Goal: Task Accomplishment & Management: Manage account settings

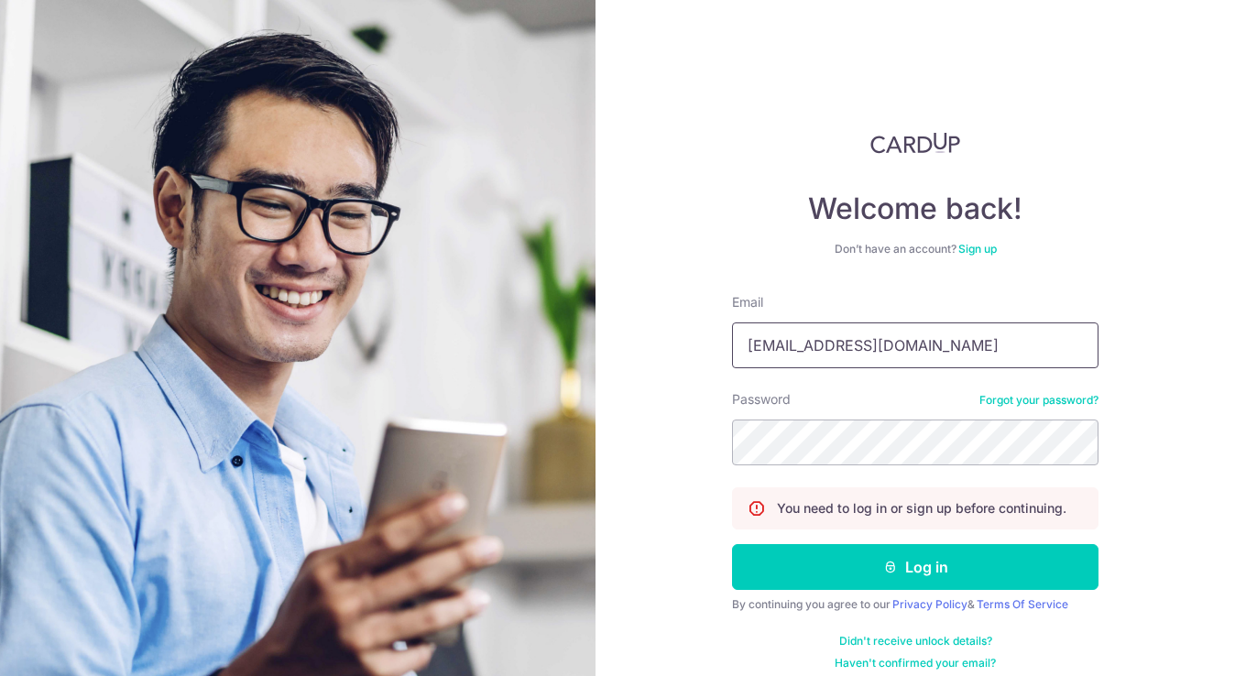
type input "[EMAIL_ADDRESS][DOMAIN_NAME]"
click at [910, 567] on button "Log in" at bounding box center [915, 567] width 367 height 46
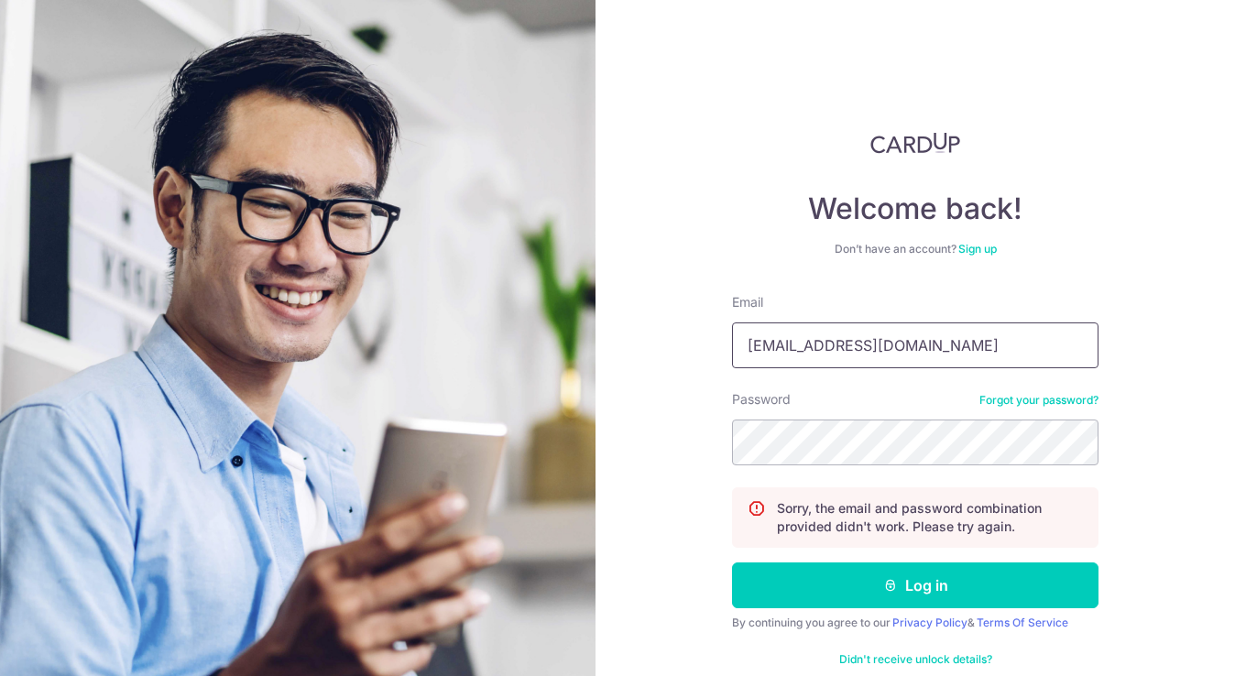
type input "[EMAIL_ADDRESS][DOMAIN_NAME]"
click at [910, 586] on button "Log in" at bounding box center [915, 586] width 367 height 46
type input "phieyeclinic@gmail.com"
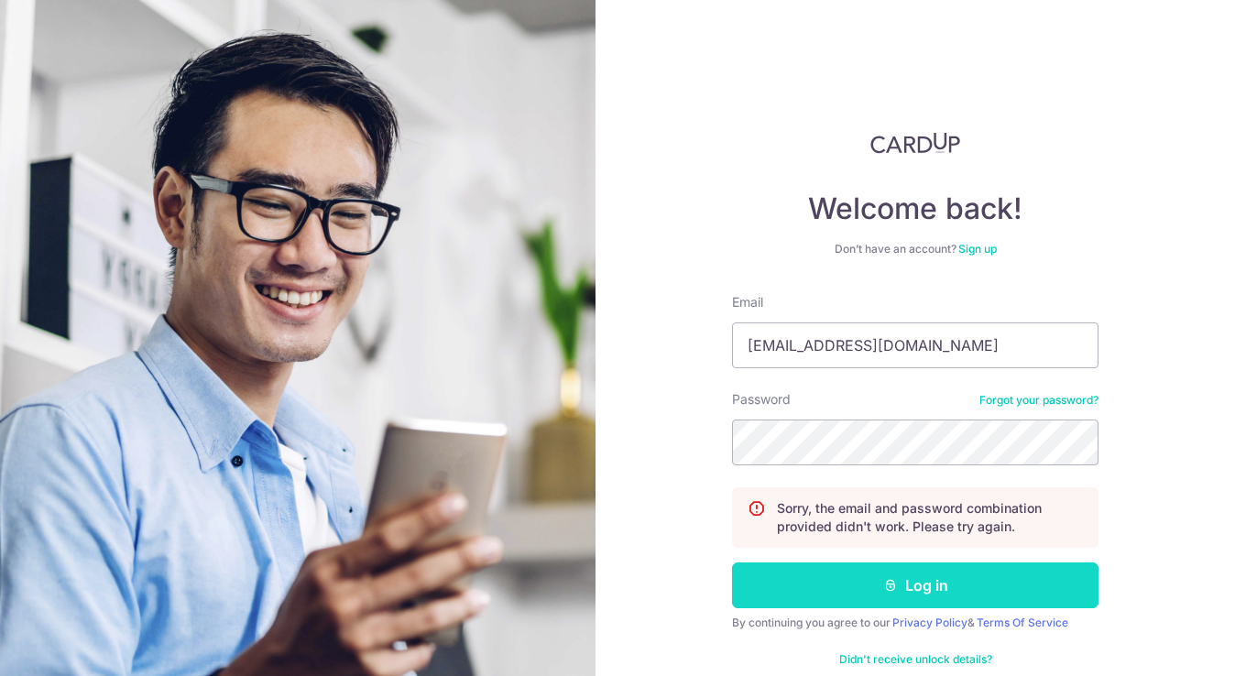
click at [924, 585] on button "Log in" at bounding box center [915, 586] width 367 height 46
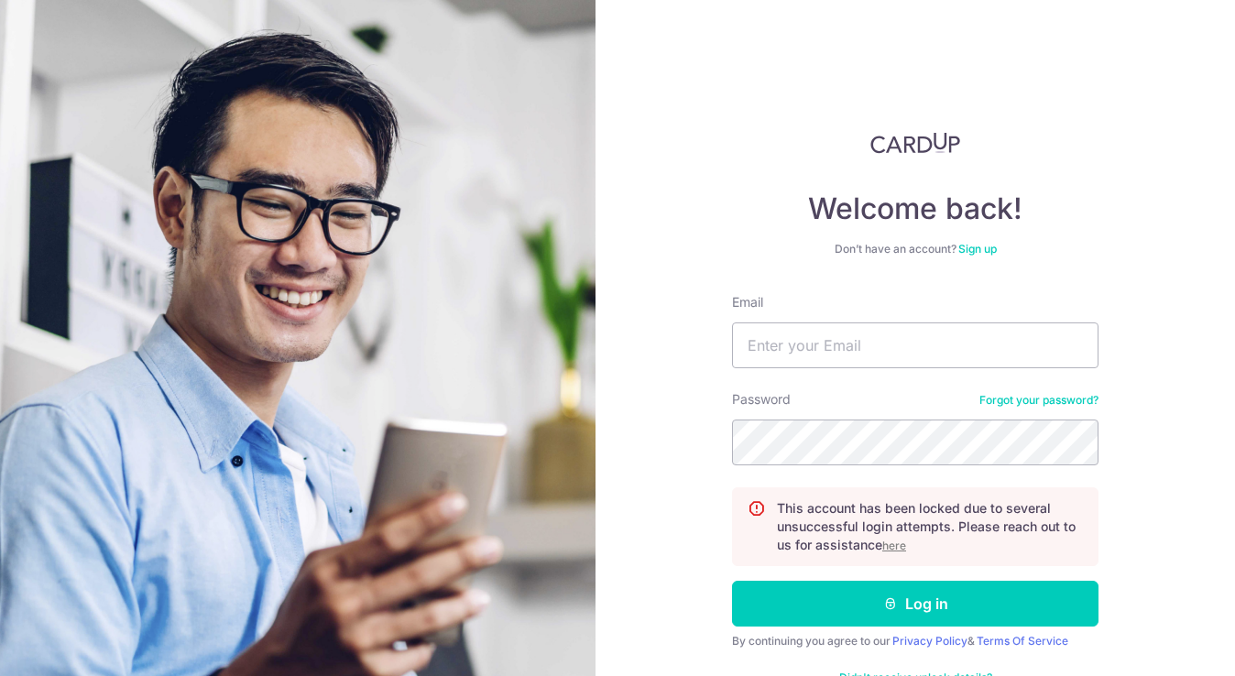
click at [892, 551] on u "here" at bounding box center [895, 546] width 24 height 14
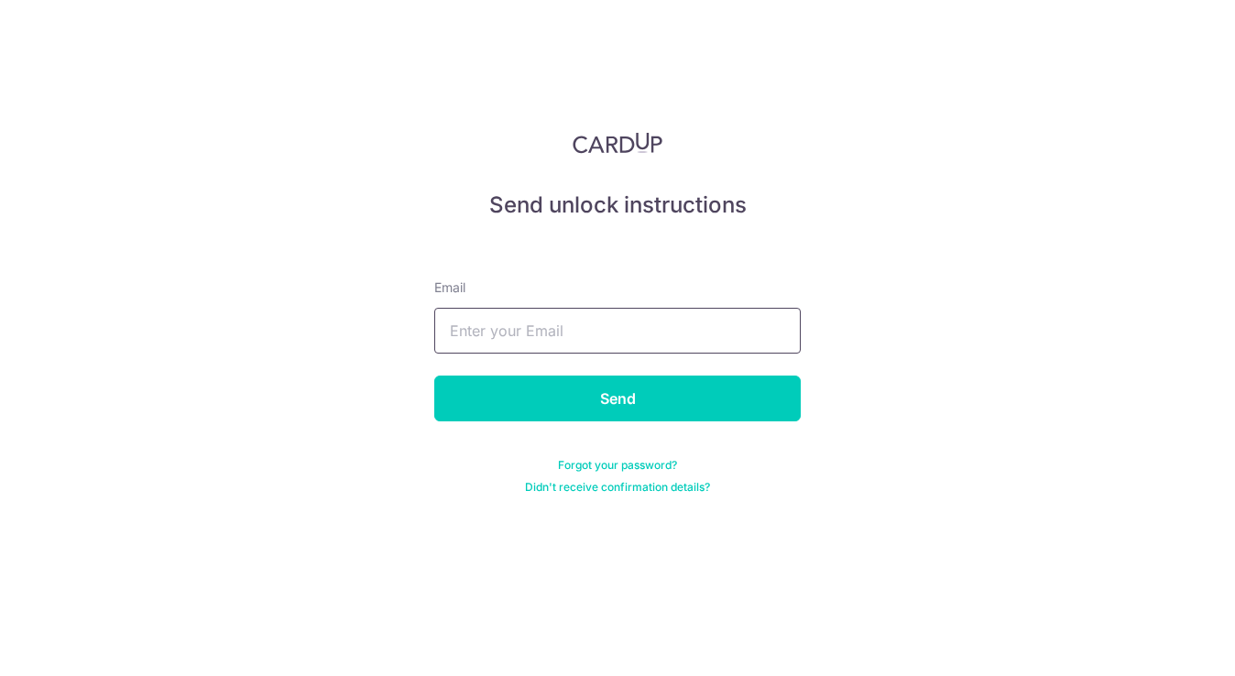
click at [731, 327] on input "text" at bounding box center [617, 331] width 367 height 46
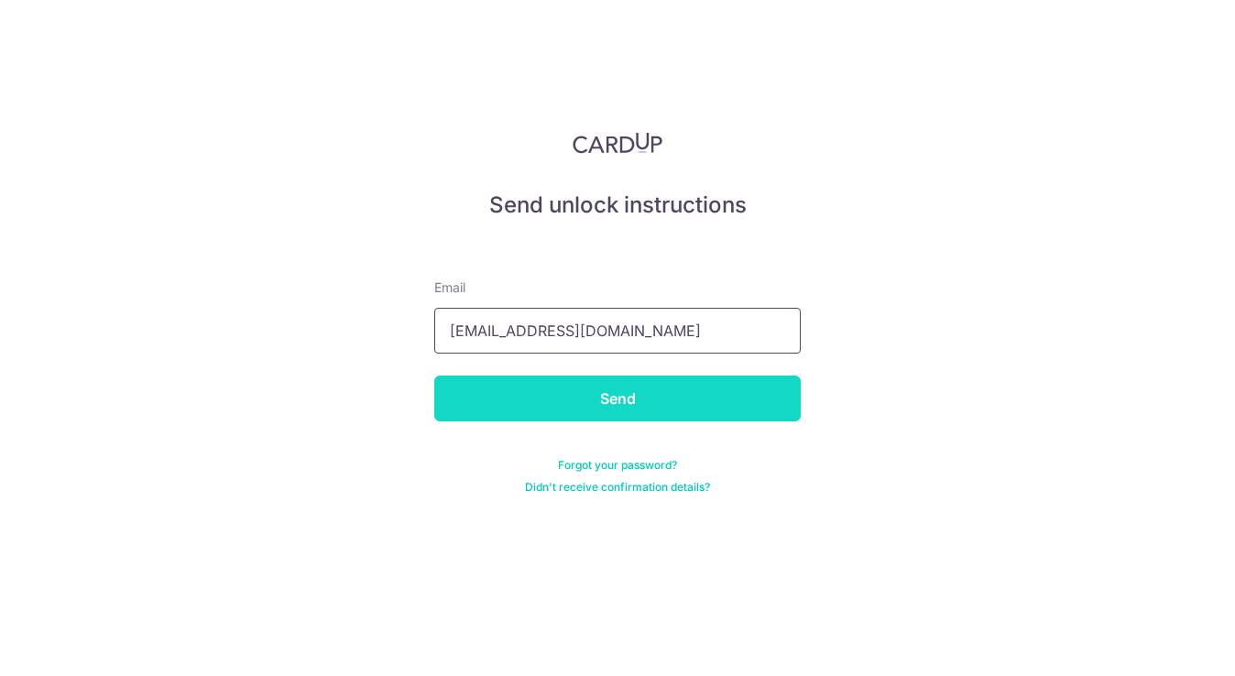
type input "philemonhuang@gmail.com"
click at [664, 409] on input "Send" at bounding box center [617, 399] width 367 height 46
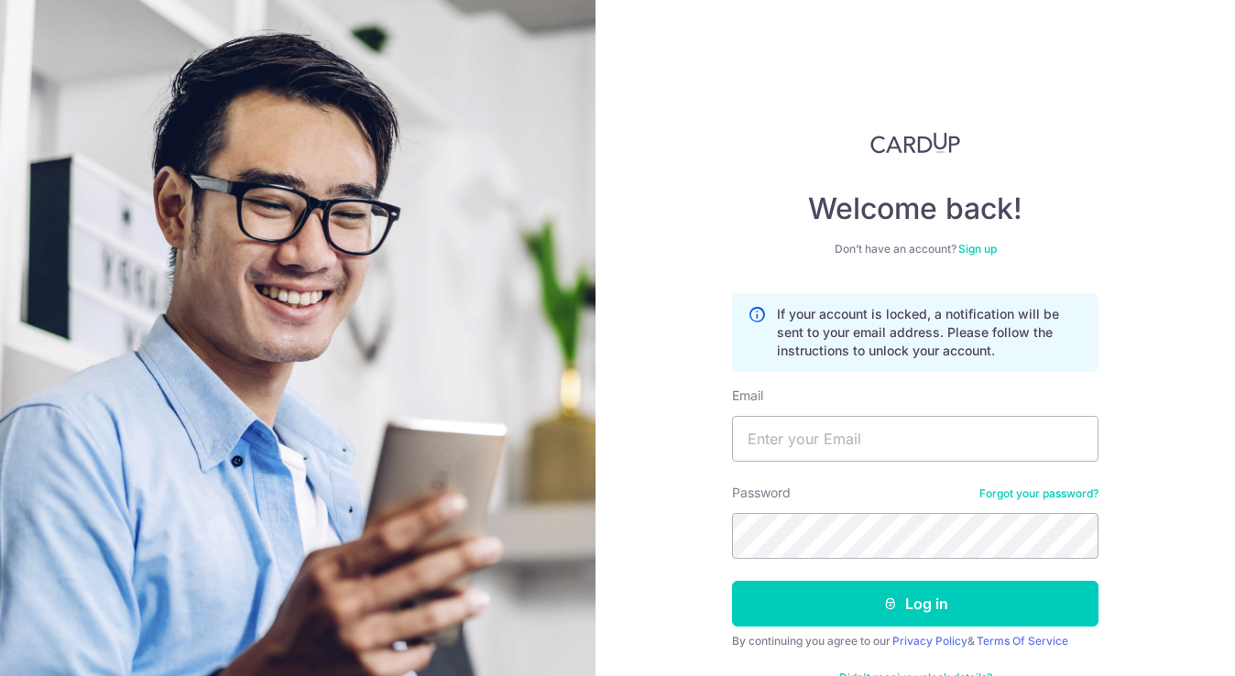
click at [1010, 503] on div "Password Forgot your password?" at bounding box center [915, 521] width 367 height 75
click at [1024, 492] on link "Forgot your password?" at bounding box center [1039, 494] width 119 height 15
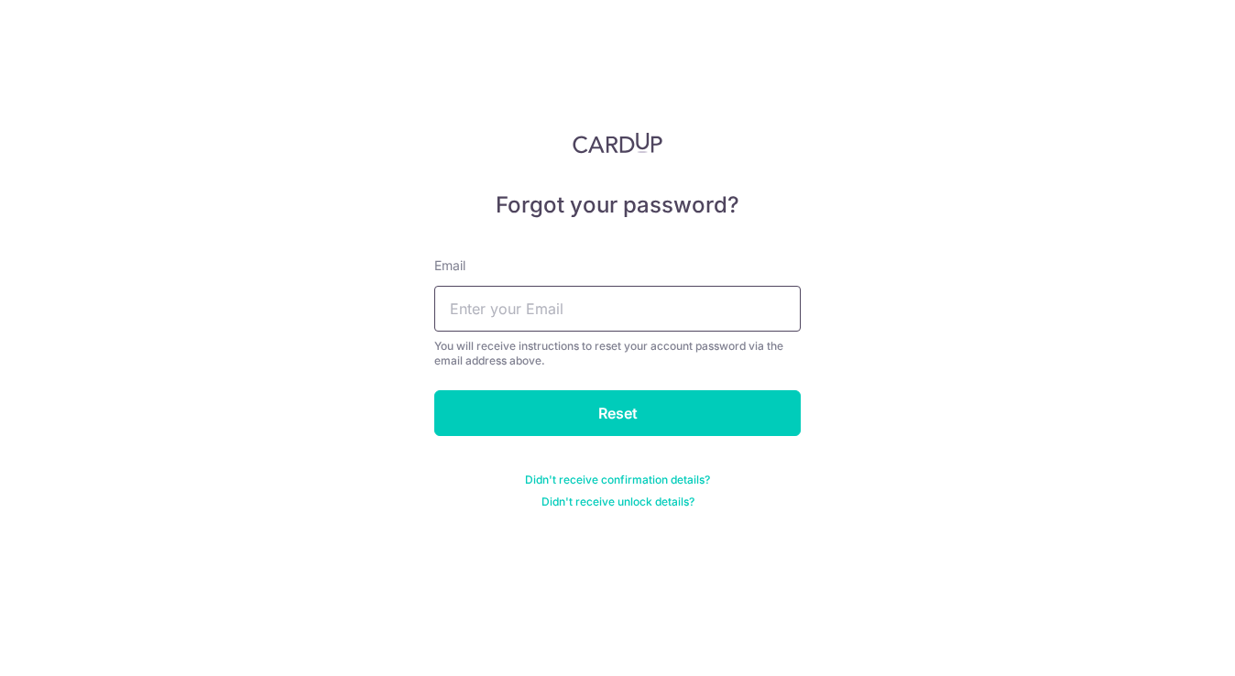
click at [553, 308] on input "text" at bounding box center [617, 309] width 367 height 46
type input "phieyeclinic@gmail.com"
click at [618, 413] on input "Reset" at bounding box center [617, 413] width 367 height 46
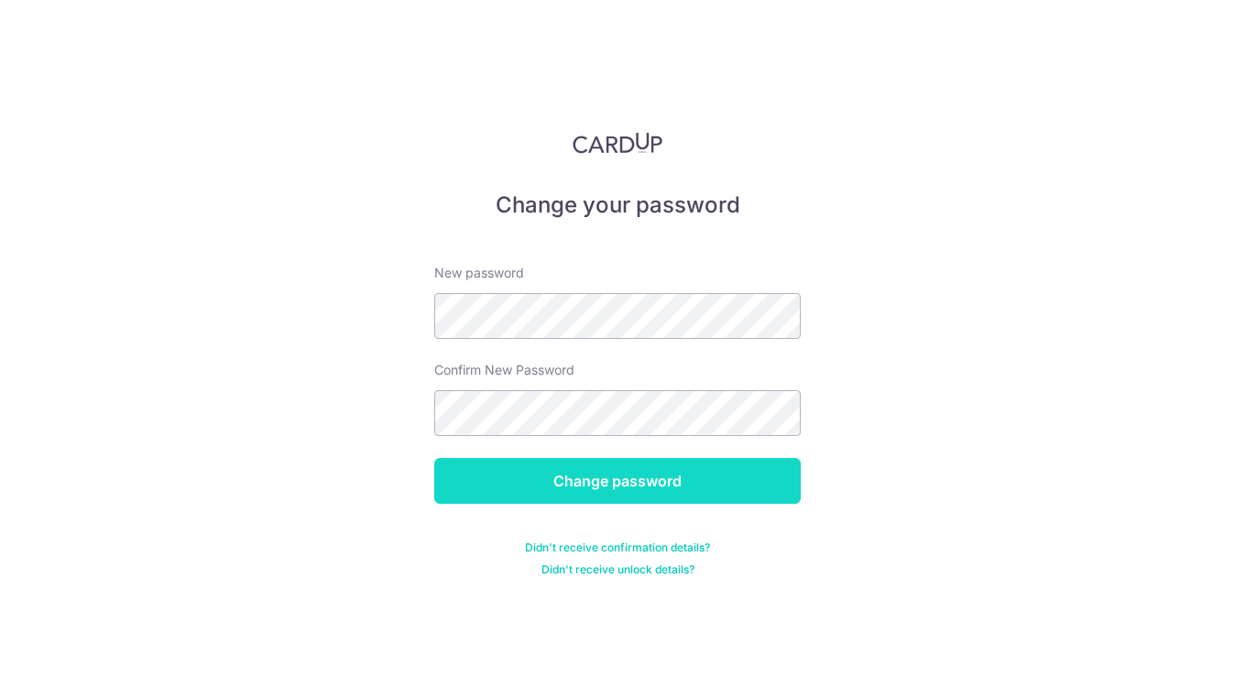
click at [665, 476] on input "Change password" at bounding box center [617, 481] width 367 height 46
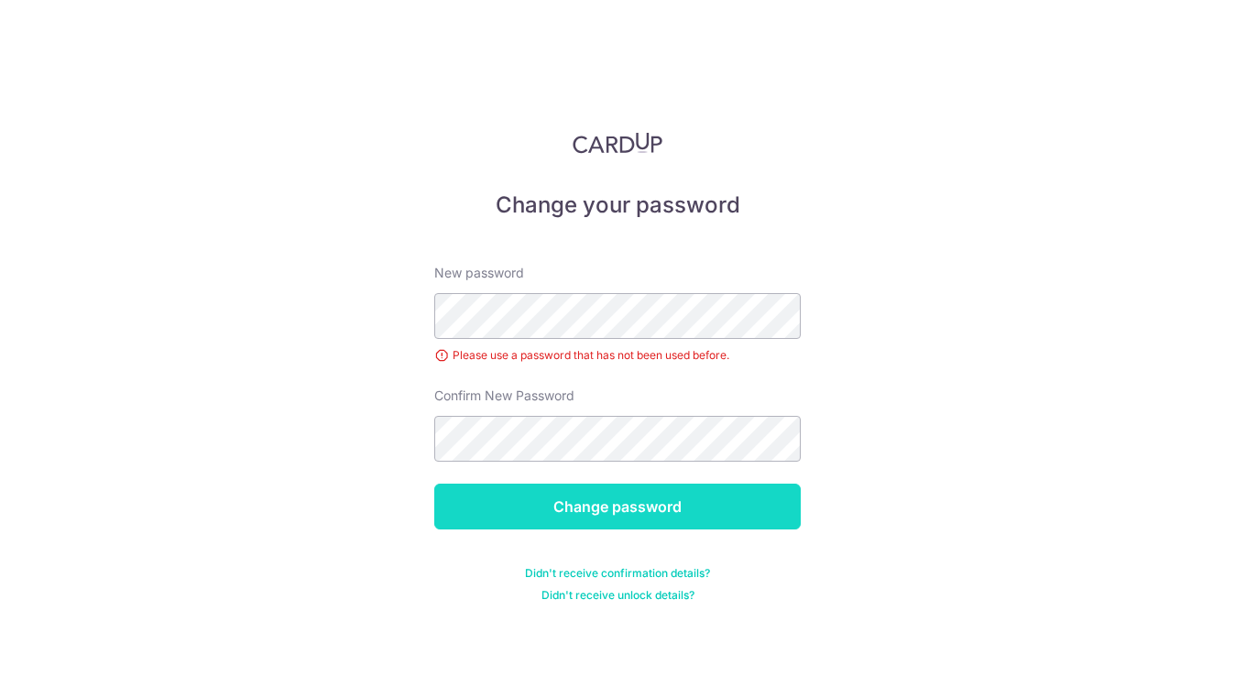
click at [650, 508] on input "Change password" at bounding box center [617, 507] width 367 height 46
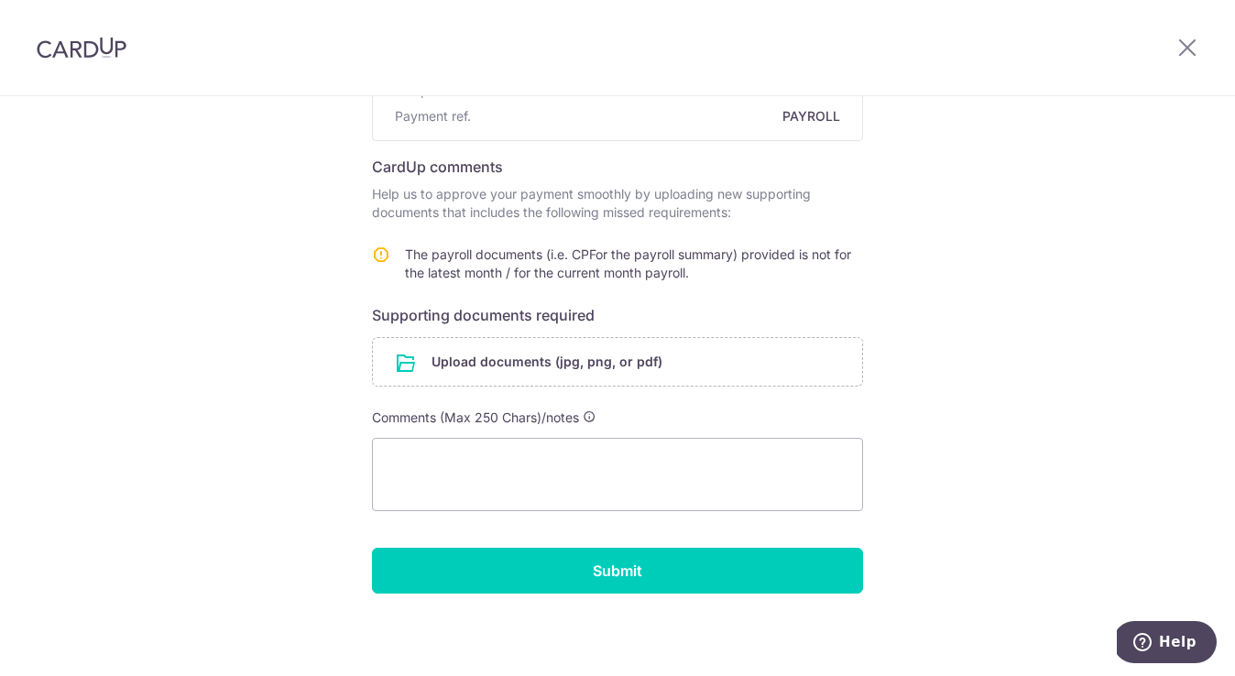
scroll to position [225, 0]
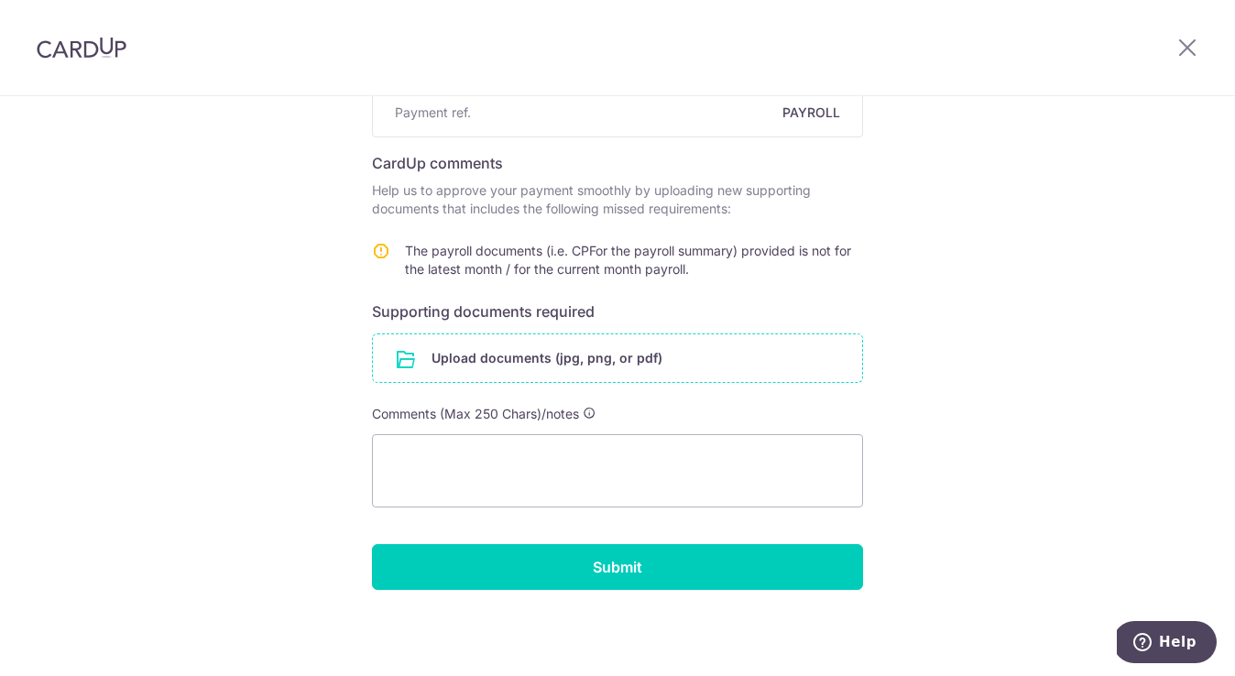
click at [448, 355] on input "file" at bounding box center [617, 358] width 489 height 48
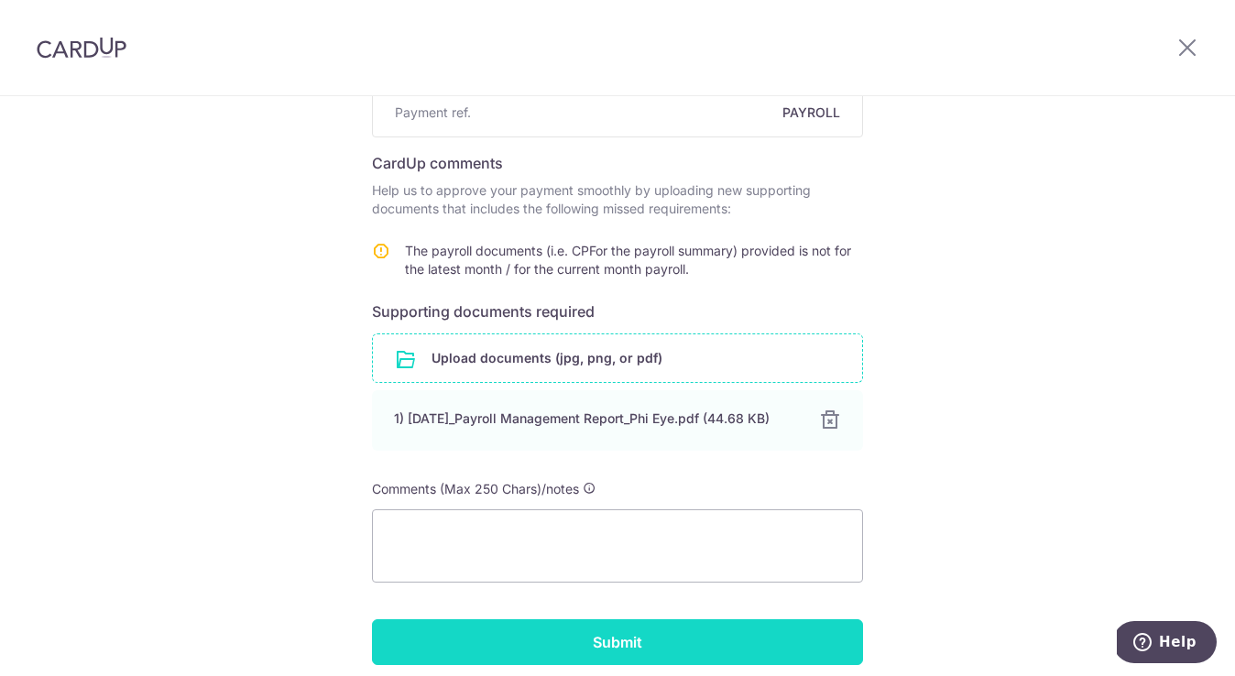
click at [583, 648] on input "Submit" at bounding box center [617, 643] width 491 height 46
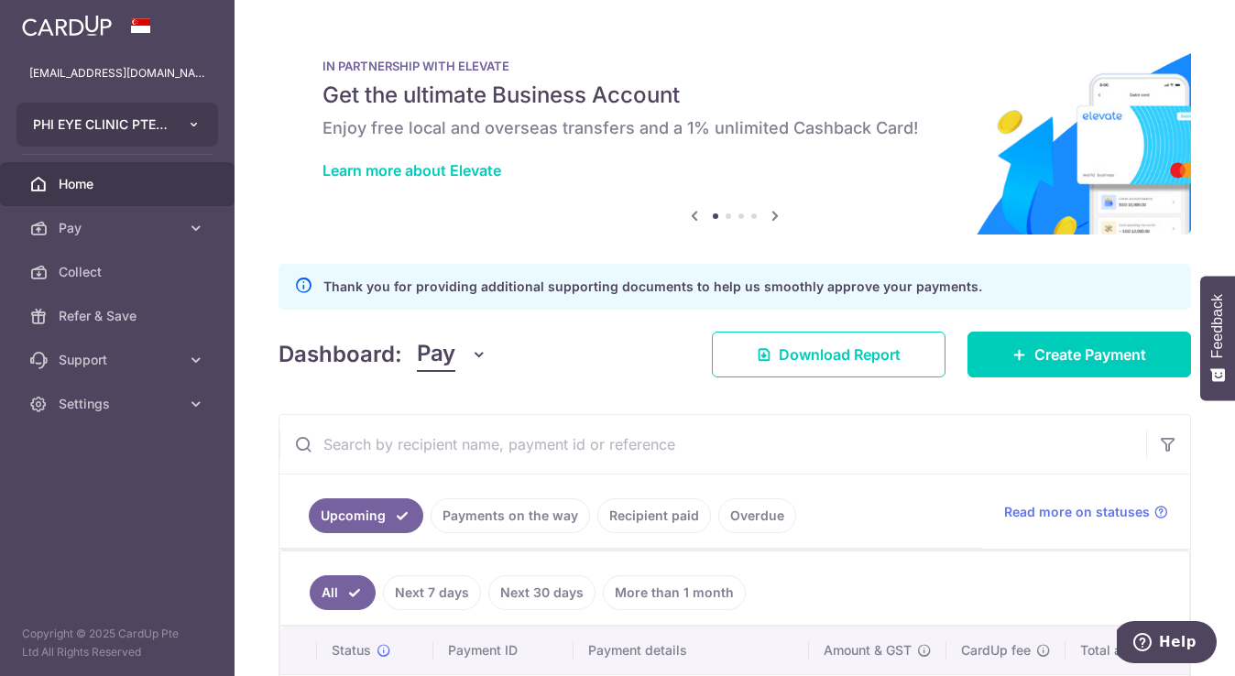
click at [189, 126] on icon "button" at bounding box center [194, 124] width 15 height 15
click at [189, 125] on icon "button" at bounding box center [194, 124] width 15 height 15
click at [140, 412] on span "Settings" at bounding box center [119, 404] width 121 height 18
click at [103, 515] on ul "Account Logout" at bounding box center [117, 481] width 235 height 111
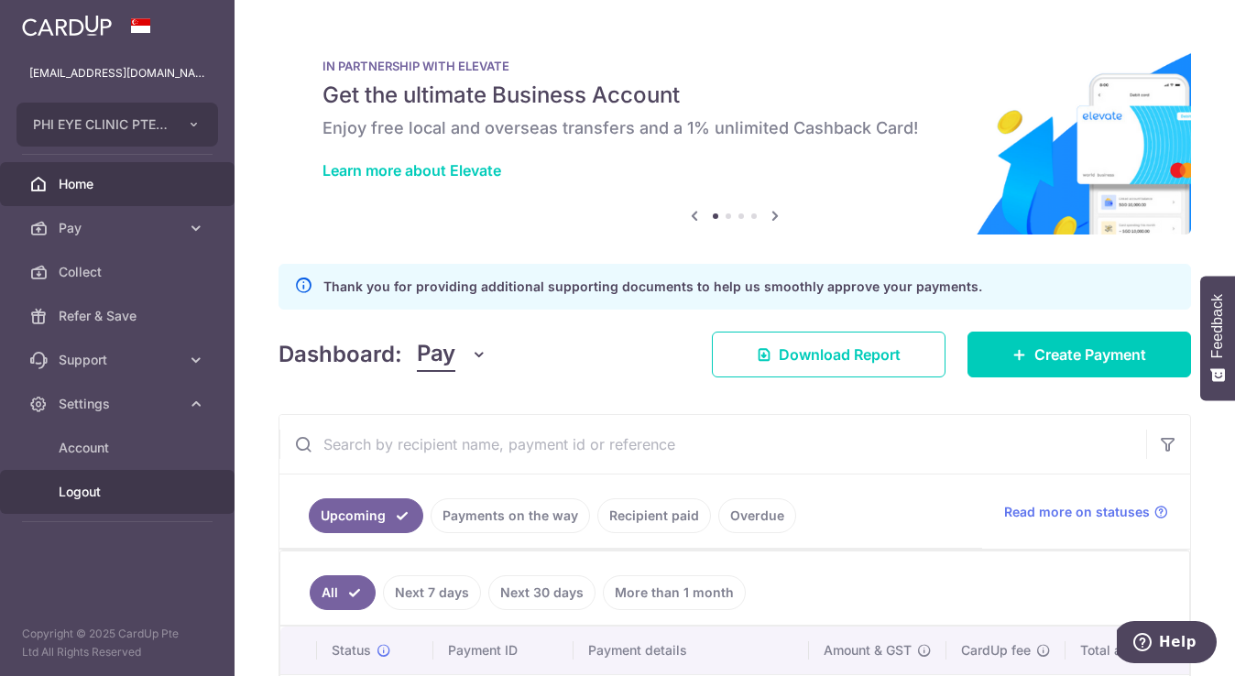
click at [95, 496] on span "Logout" at bounding box center [119, 492] width 121 height 18
